Goal: Check status: Check status

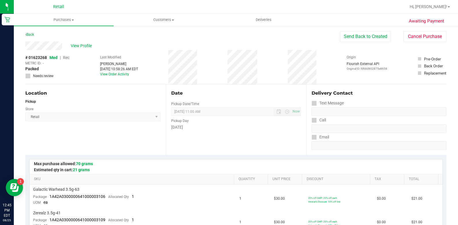
click at [57, 12] on div "Retail" at bounding box center [60, 6] width 86 height 11
click at [58, 17] on span "Purchases" at bounding box center [64, 19] width 100 height 5
click at [58, 47] on li "All purchases" at bounding box center [64, 48] width 100 height 7
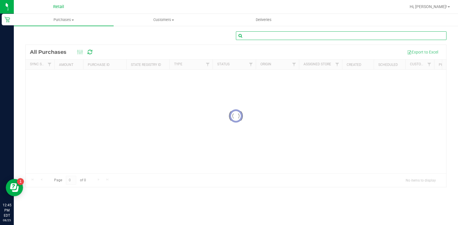
click at [322, 33] on input "text" at bounding box center [341, 35] width 211 height 9
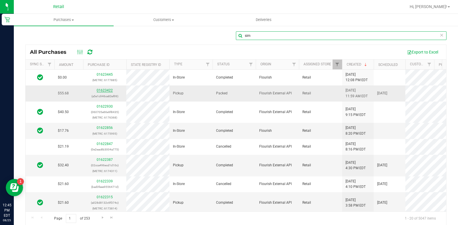
type input "sim"
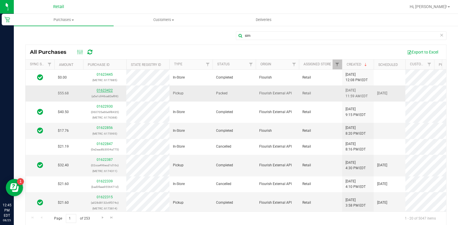
click at [107, 89] on link "01623422" at bounding box center [105, 90] width 16 height 4
